Goal: Communication & Community: Share content

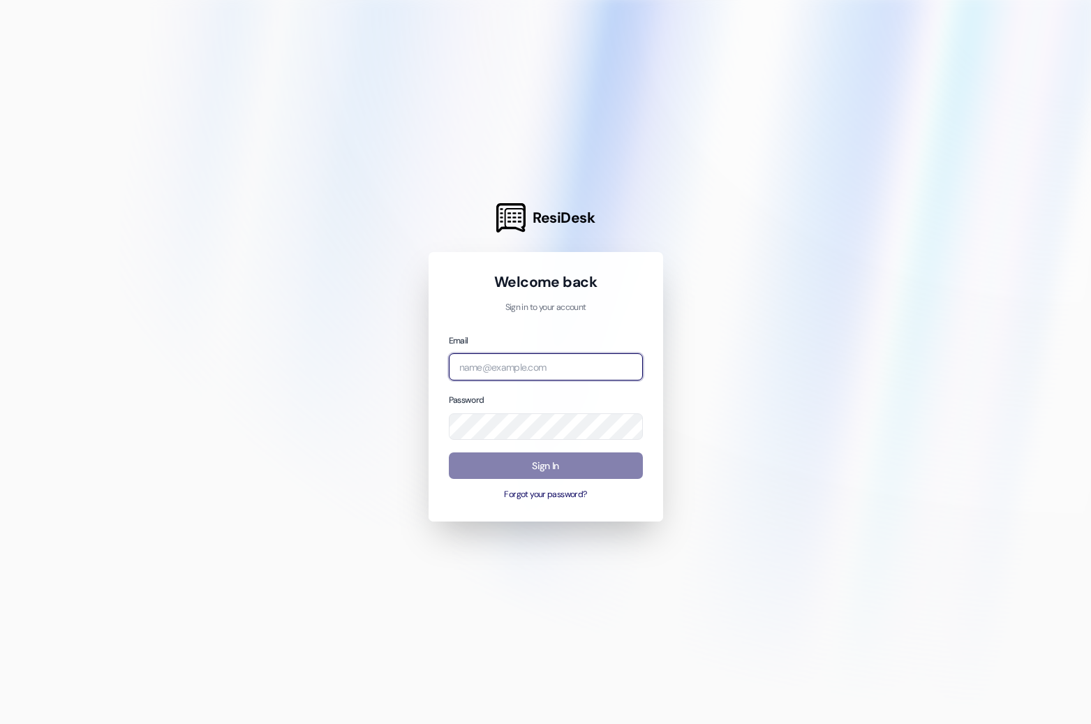
click at [517, 365] on input "email" at bounding box center [546, 366] width 194 height 27
type input "[EMAIL_ADDRESS][DOMAIN_NAME]"
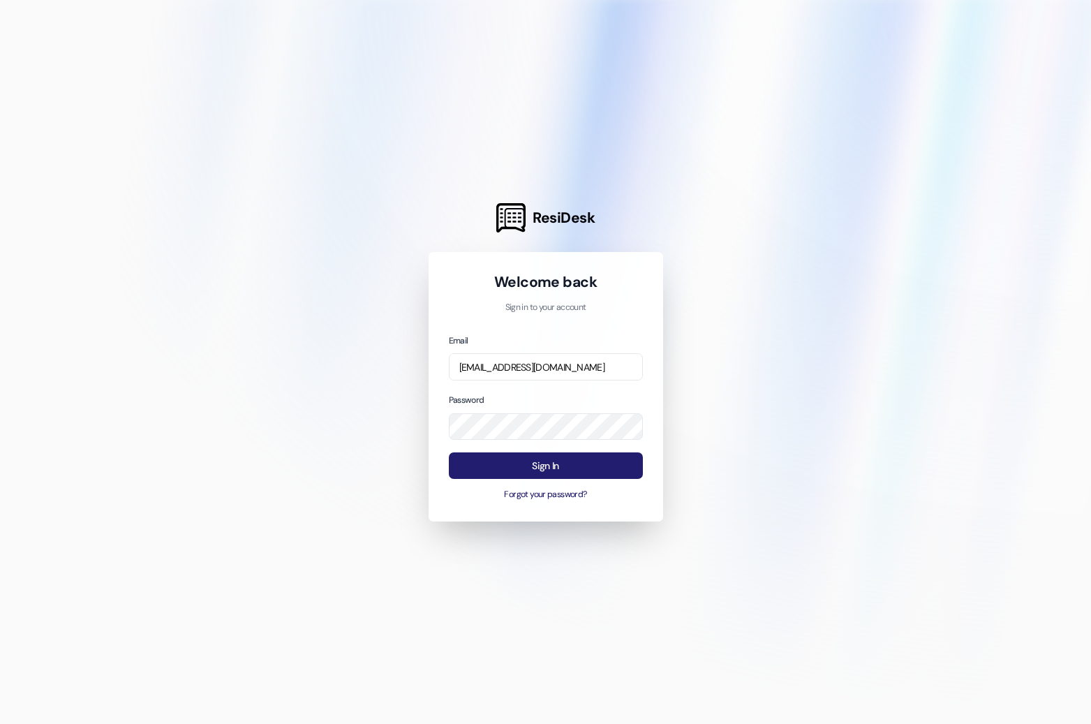
click at [516, 467] on button "Sign In" at bounding box center [546, 465] width 194 height 27
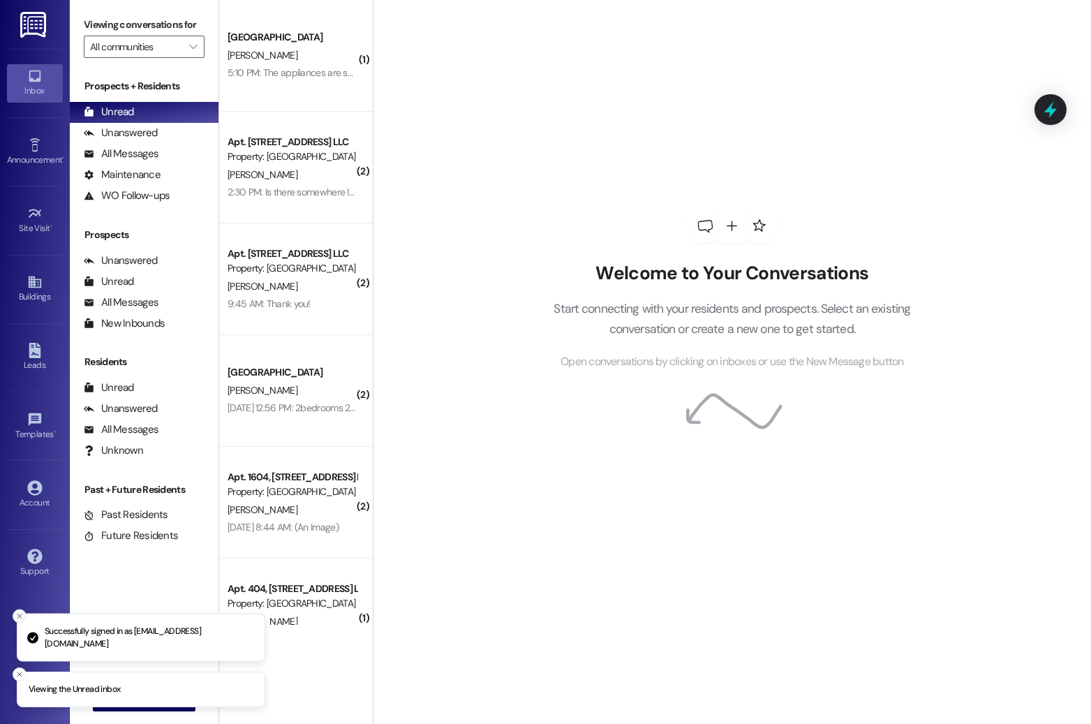
click at [22, 620] on icon "Close toast" at bounding box center [19, 616] width 8 height 8
click at [21, 673] on icon "Close toast" at bounding box center [19, 674] width 8 height 8
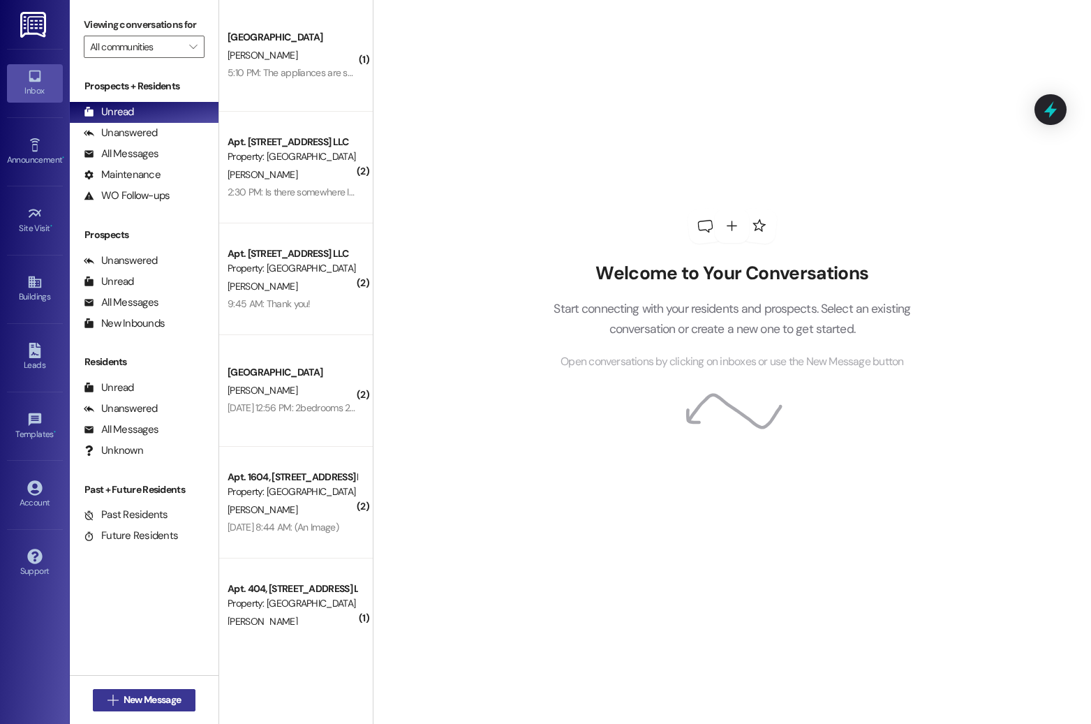
click at [148, 703] on span "New Message" at bounding box center [152, 699] width 57 height 15
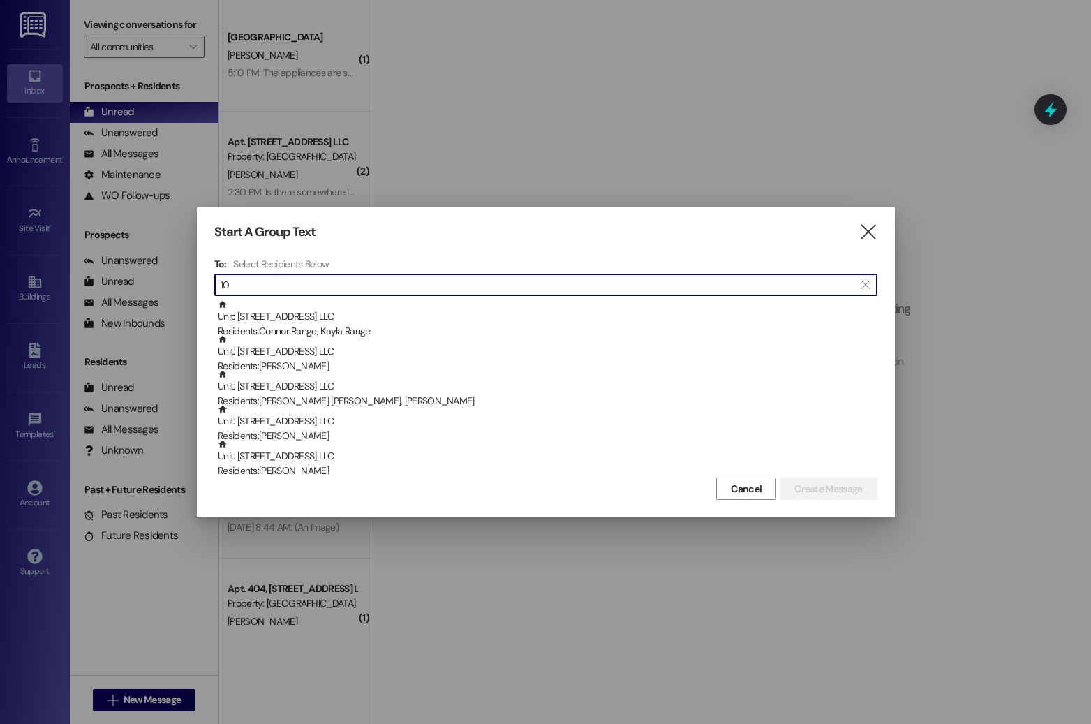
type input "1"
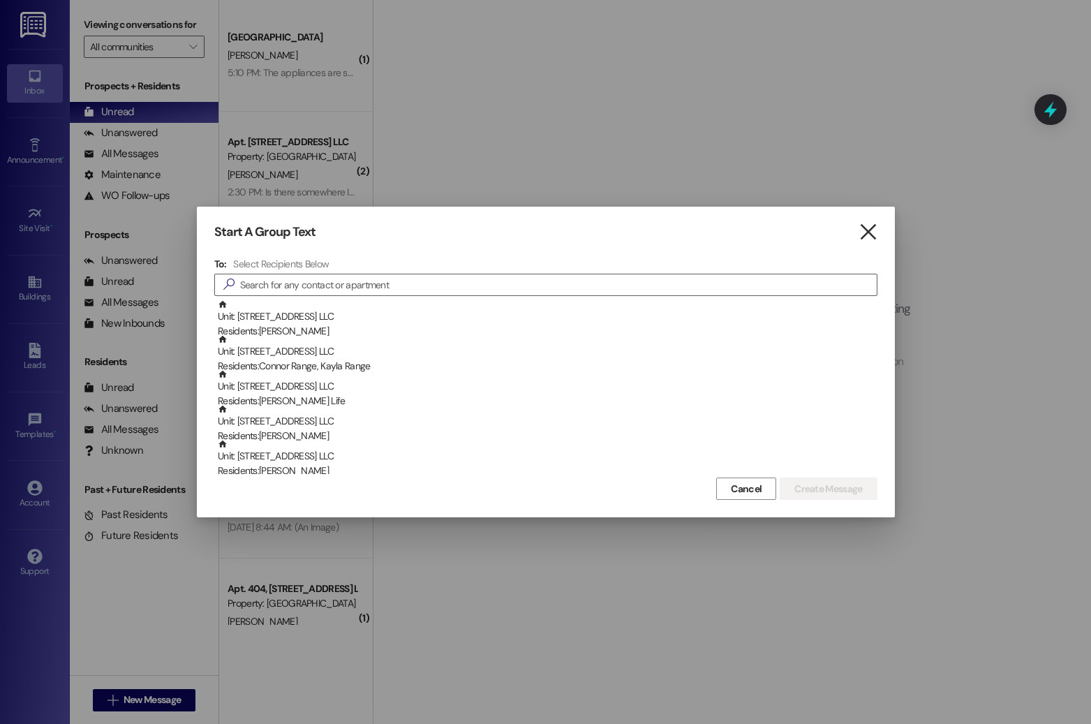
click at [864, 237] on icon "" at bounding box center [867, 232] width 19 height 15
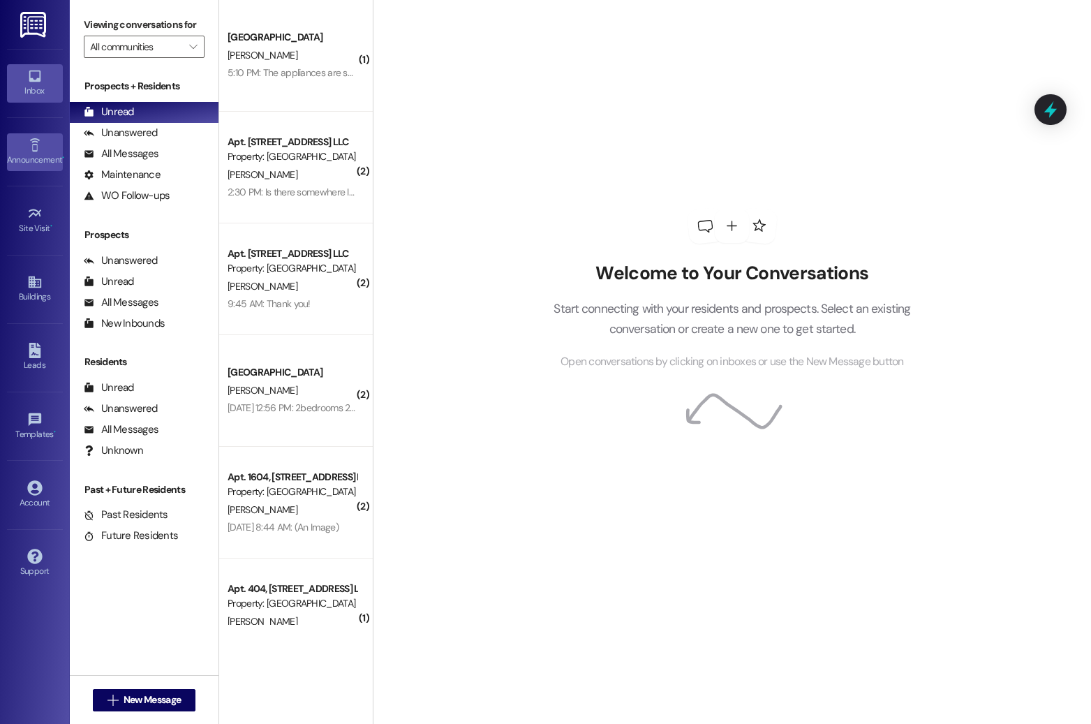
click at [17, 155] on div "Announcement •" at bounding box center [35, 160] width 70 height 14
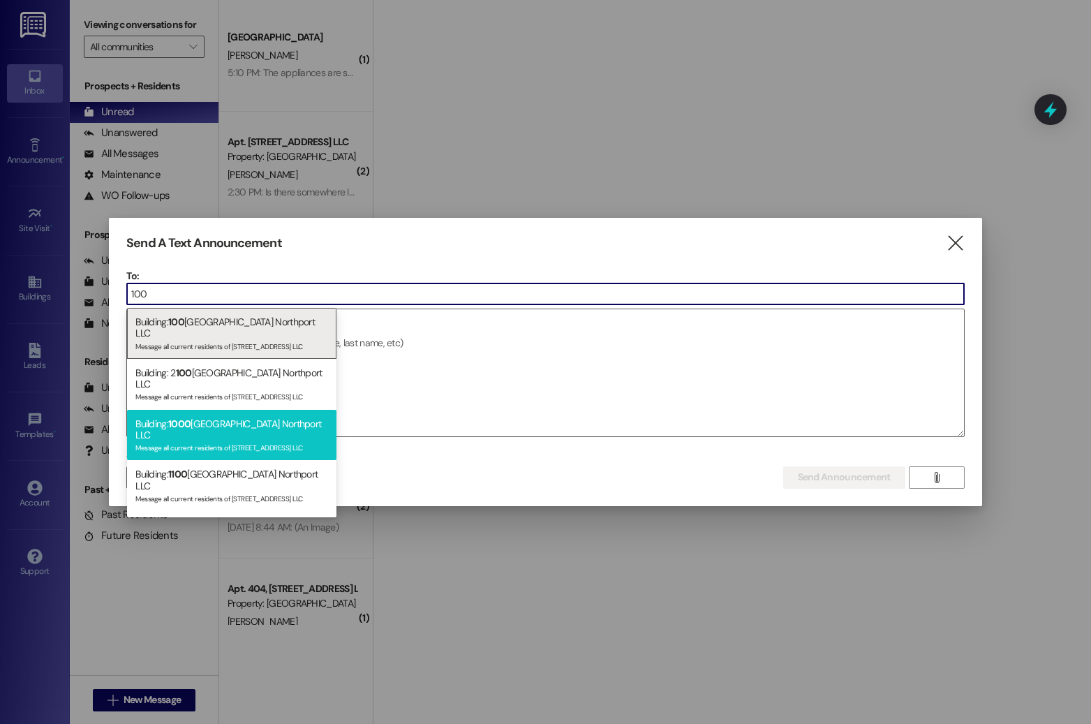
type input "100"
click at [202, 440] on div "Message all current residents of [STREET_ADDRESS] LLC" at bounding box center [231, 446] width 193 height 12
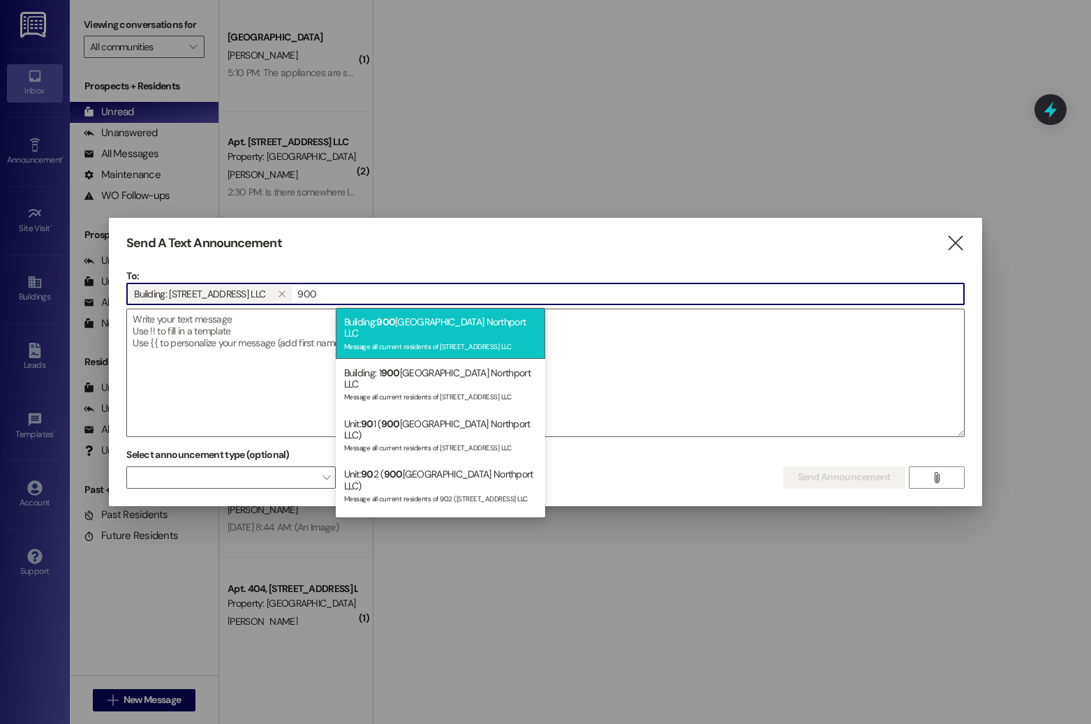
type input "900"
click at [393, 339] on div "Message all current residents of [STREET_ADDRESS] LLC" at bounding box center [440, 345] width 193 height 12
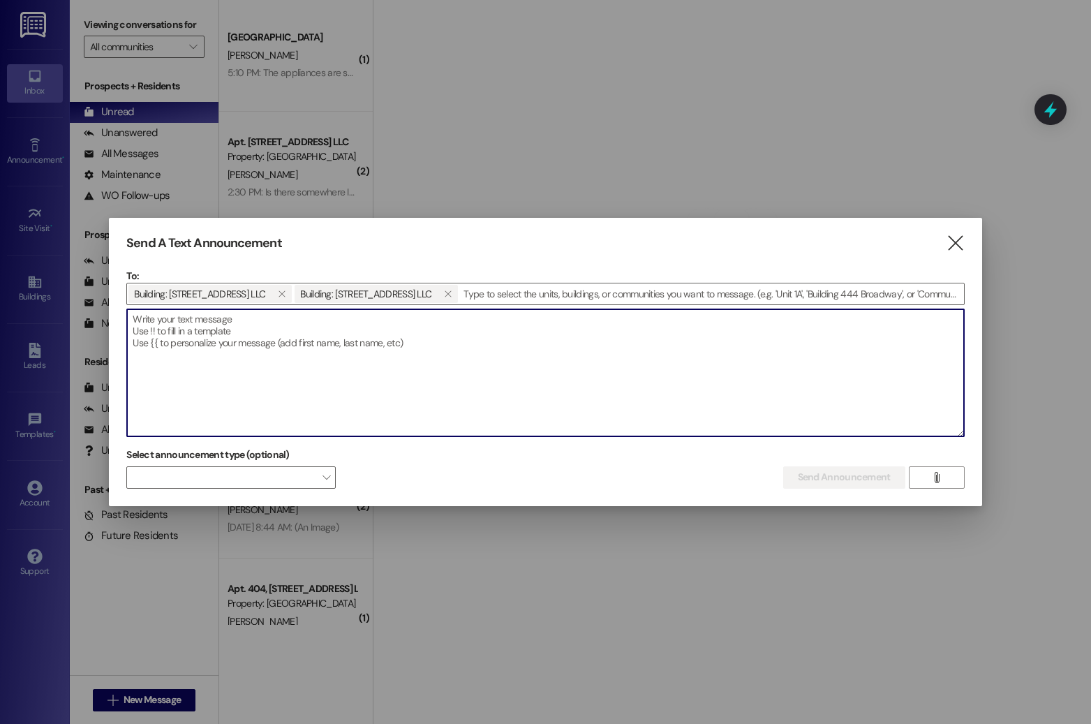
click at [324, 342] on textarea at bounding box center [545, 372] width 836 height 127
type textarea "t"
paste textarea "dark gray Jeep Grand Cherokee"
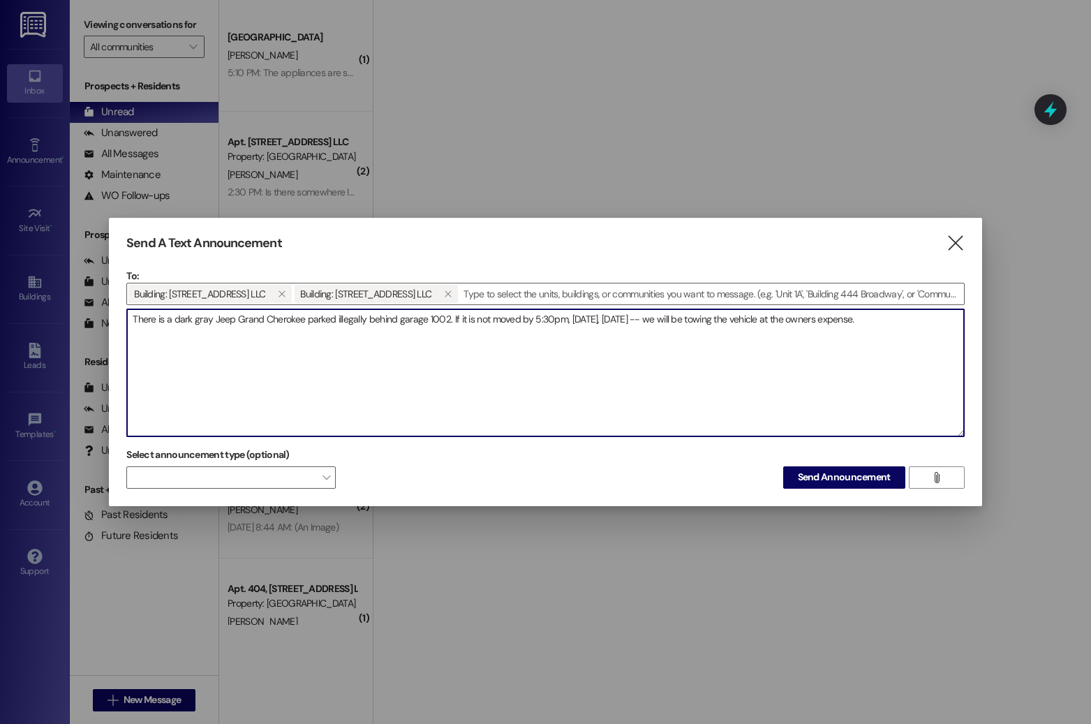
drag, startPoint x: 653, startPoint y: 321, endPoint x: 639, endPoint y: 315, distance: 15.7
click at [639, 315] on textarea "There is a dark gray Jeep Grand Cherokee parked illegally behind garage 1002. I…" at bounding box center [545, 372] width 836 height 127
click at [871, 318] on textarea "There is a dark gray Jeep Grand Cherokee parked illegally behind garage 1002. I…" at bounding box center [545, 372] width 836 height 127
type textarea "There is a dark gray Jeep Grand Cherokee parked illegally behind garage 1002. I…"
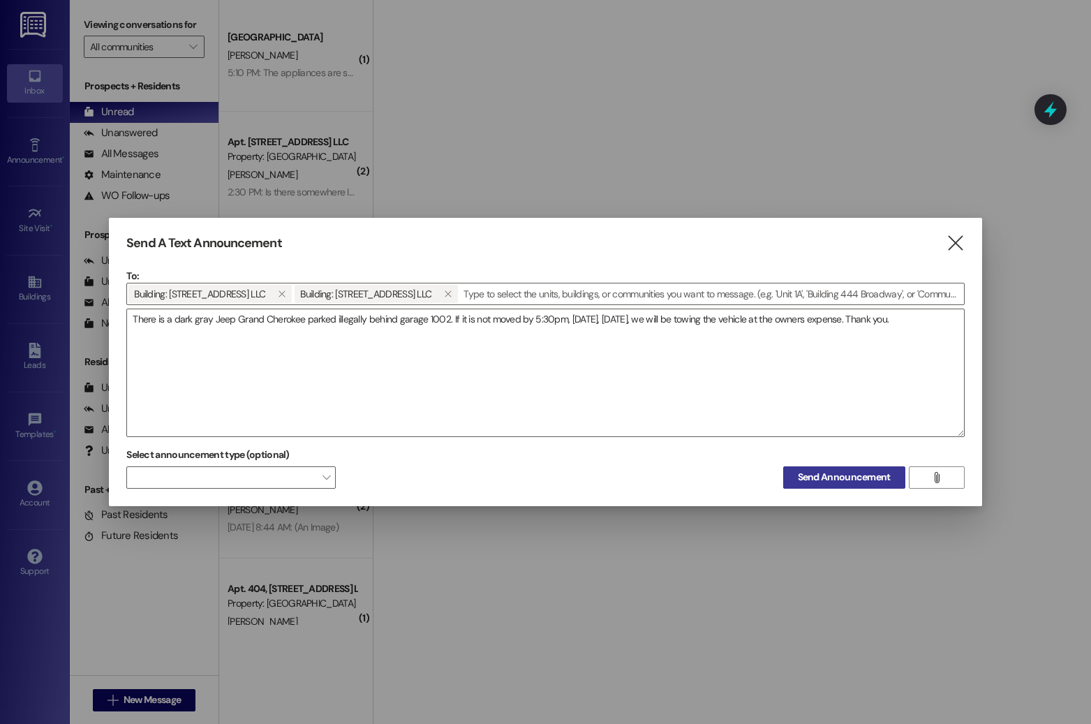
click at [840, 468] on button "Send Announcement" at bounding box center [844, 477] width 122 height 22
